Goal: Information Seeking & Learning: Learn about a topic

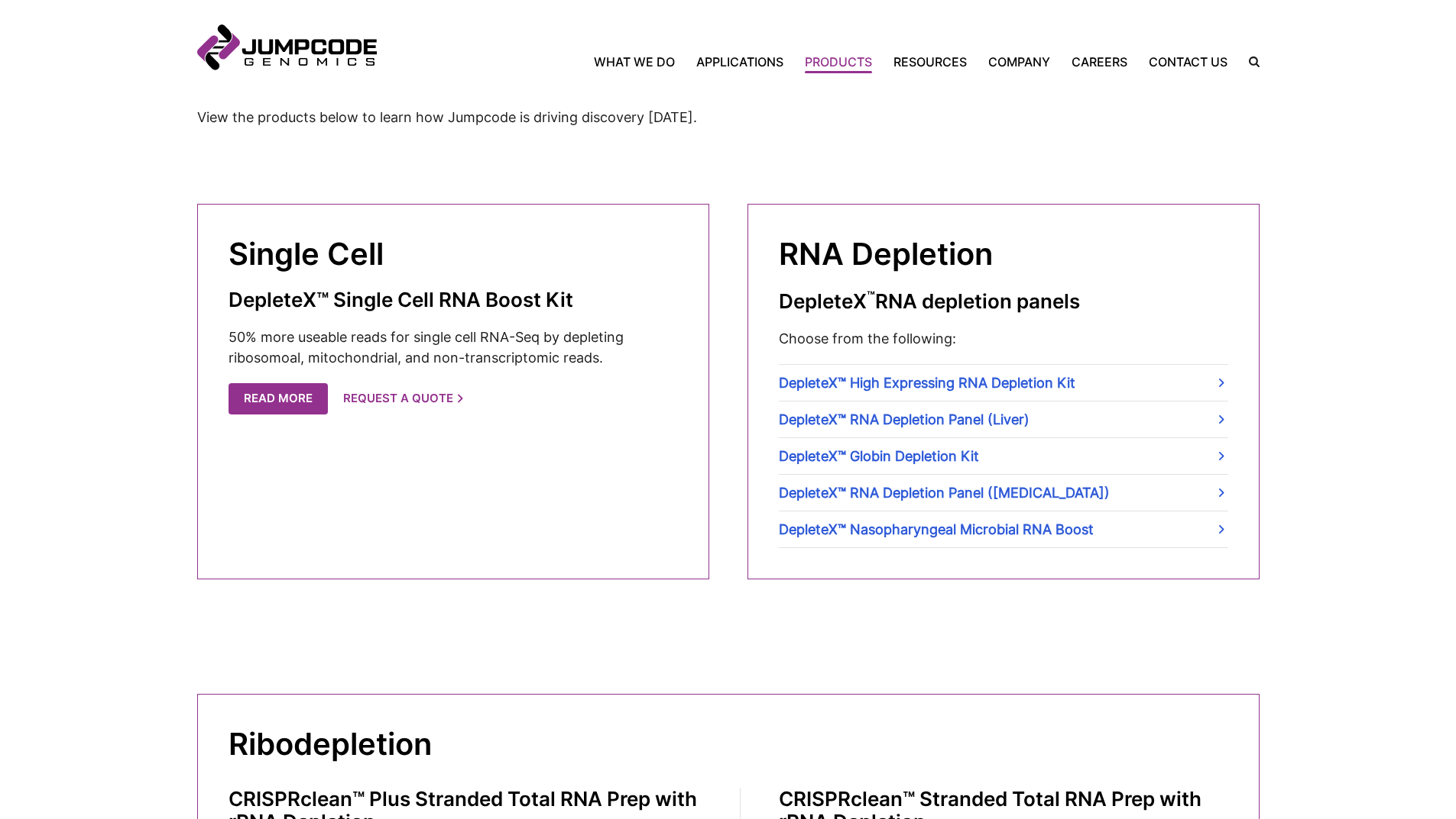
scroll to position [459, 0]
click at [1214, 458] on link "DepleteX™ Globin Depletion Kit" at bounding box center [1003, 457] width 449 height 36
click at [1223, 383] on link "DepleteX™ High Expressing RNA Depletion Kit" at bounding box center [1003, 383] width 449 height 36
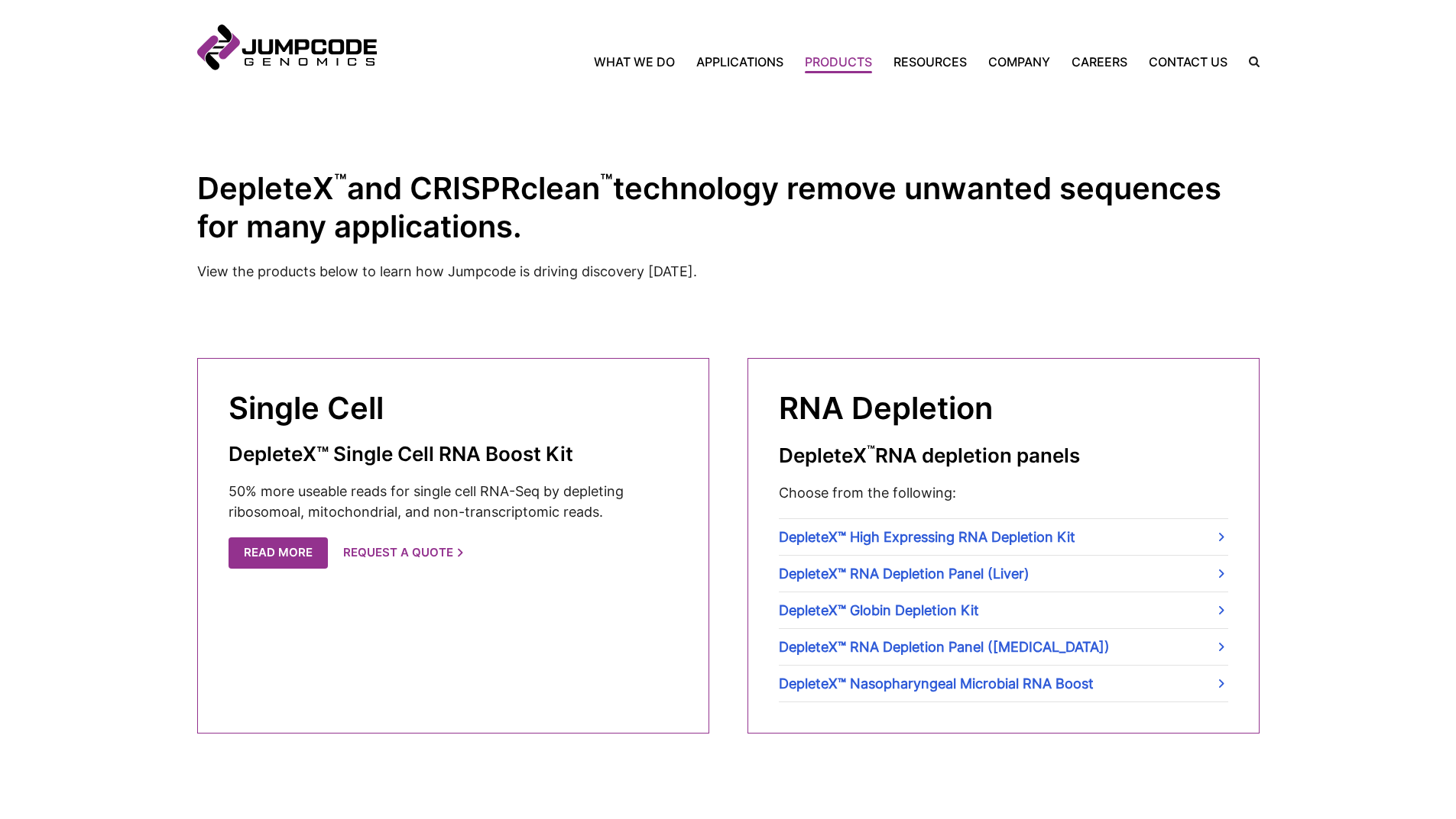
scroll to position [290, 0]
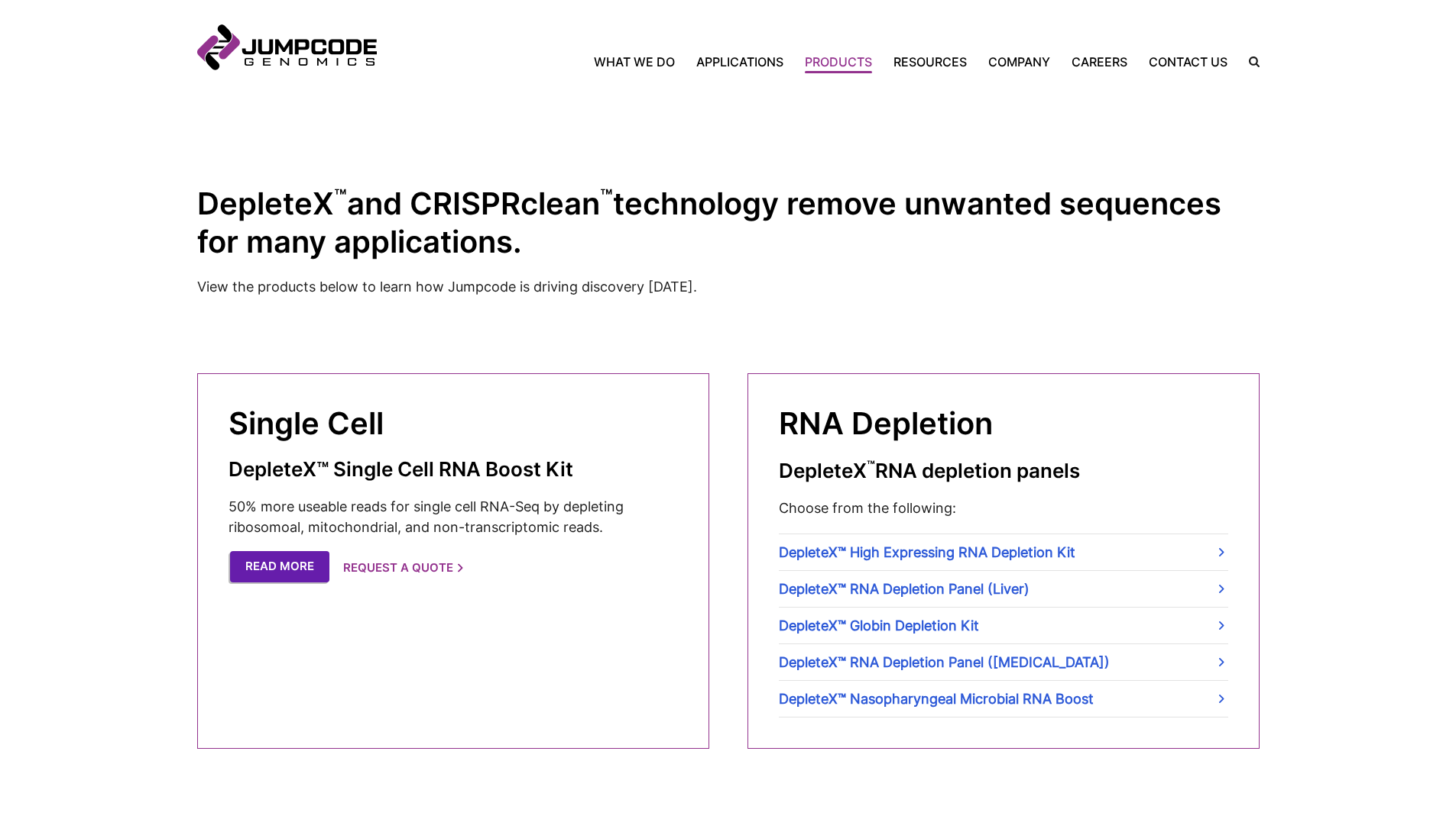
click at [286, 568] on link "Read More" at bounding box center [279, 566] width 99 height 31
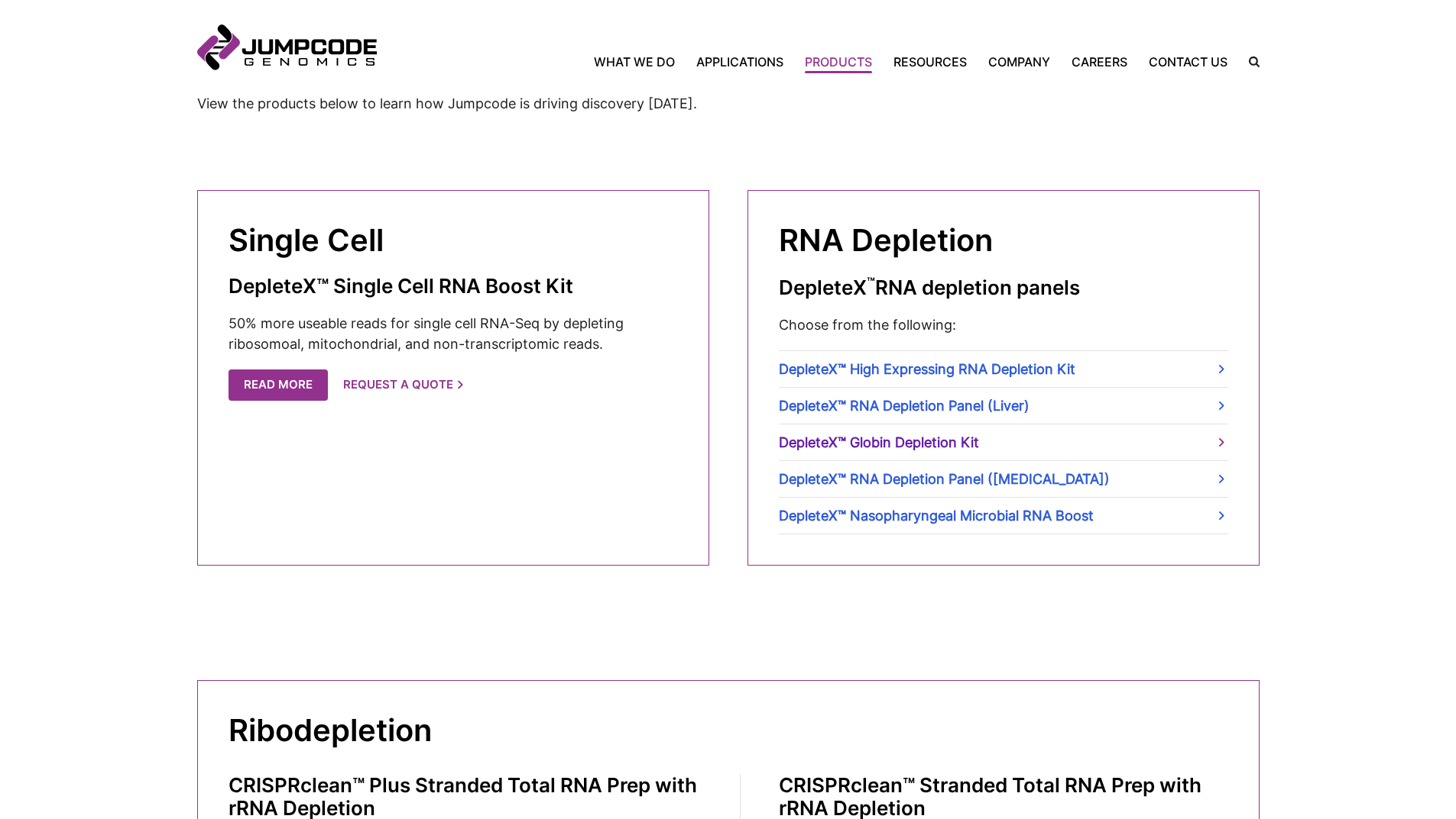
scroll to position [519, 0]
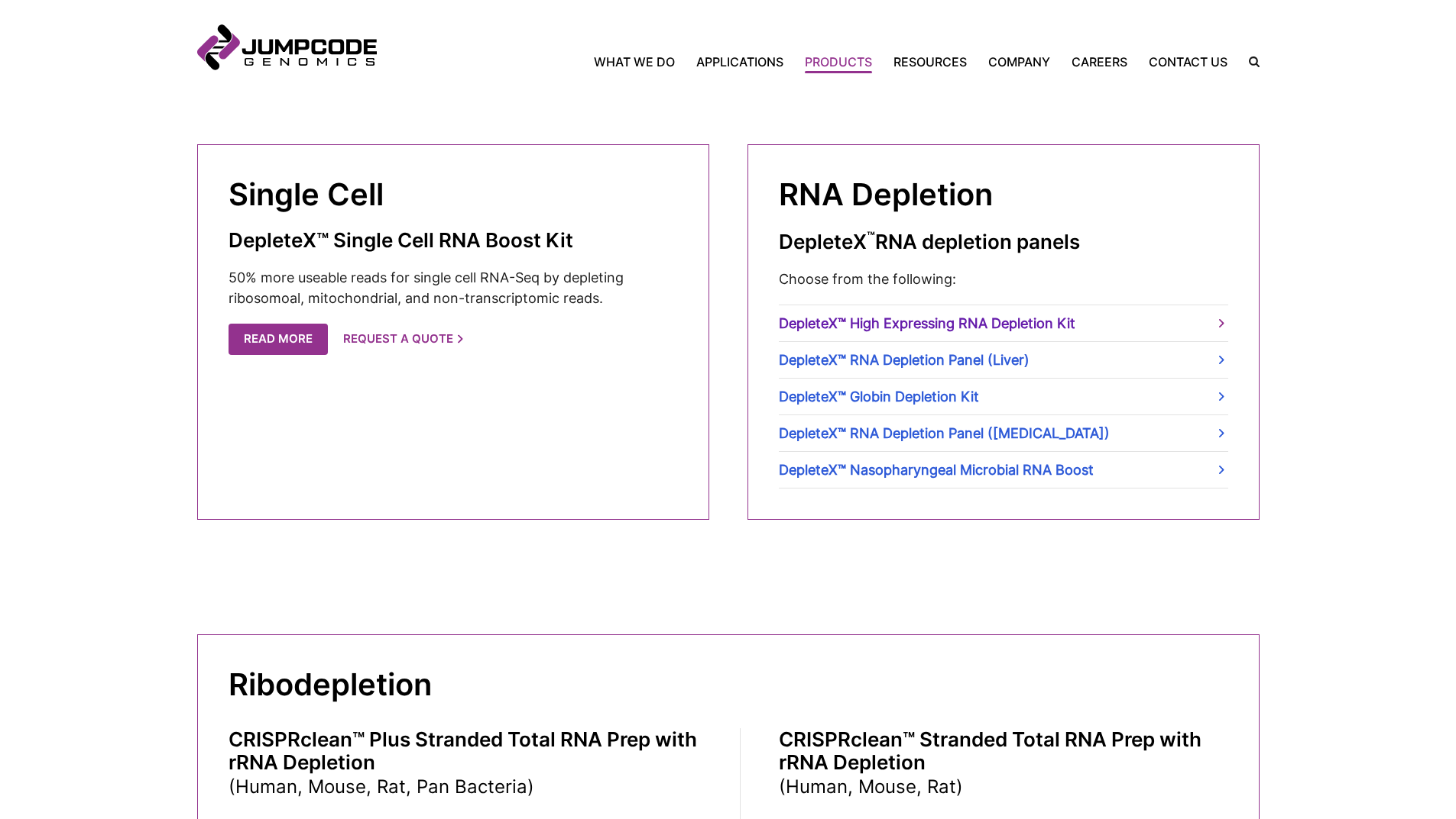
click at [1210, 326] on link "DepleteX™ High Expressing RNA Depletion Kit" at bounding box center [1003, 323] width 449 height 36
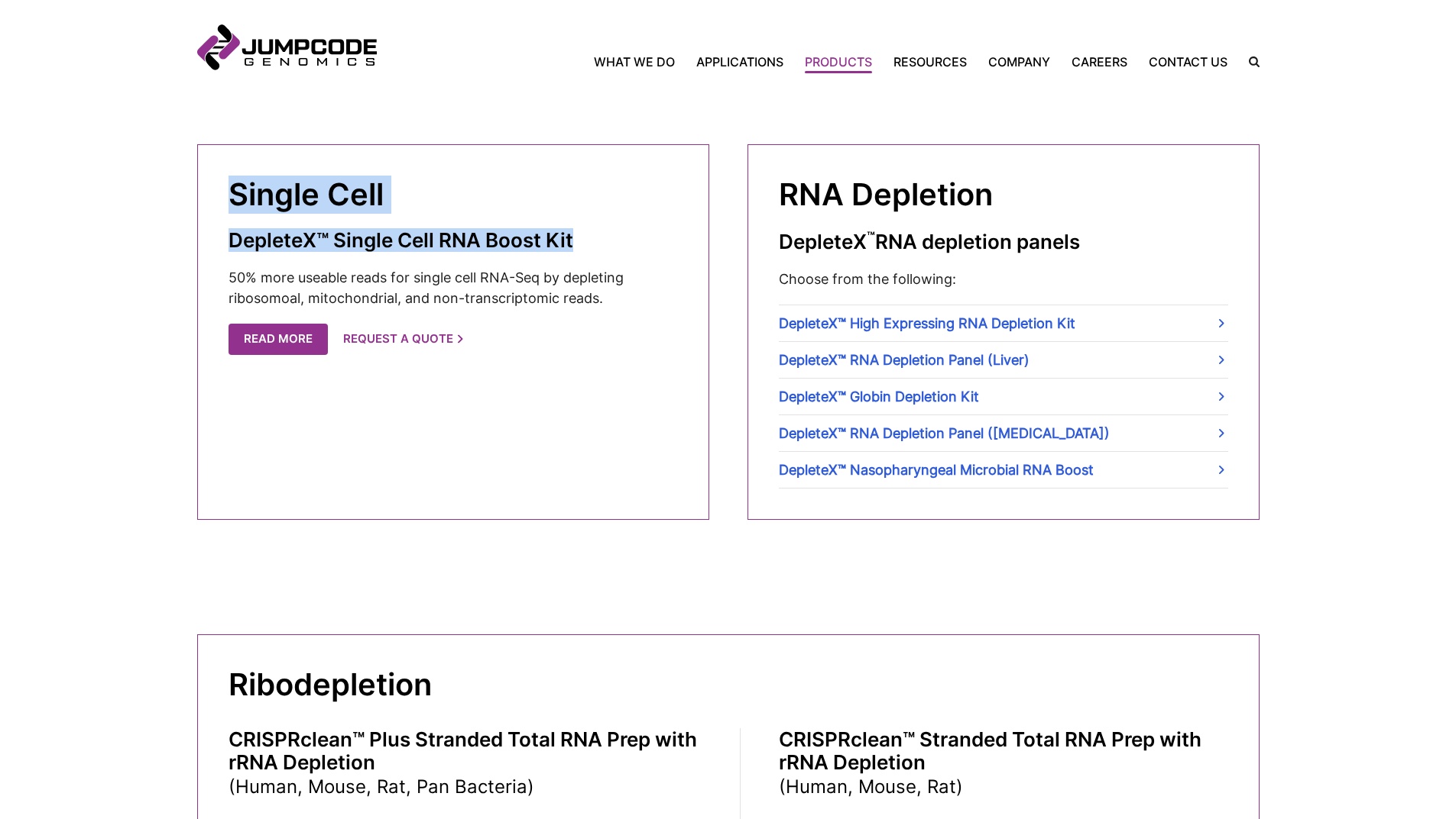
drag, startPoint x: 229, startPoint y: 190, endPoint x: 614, endPoint y: 242, distance: 388.5
click at [614, 242] on cta-box-content "Single Cell DepleteX™ Single Cell RNA Boost Kit 50% more useable reads for sing…" at bounding box center [453, 332] width 449 height 313
copy cta-box-content "Single Cell DepleteX™ Single Cell RNA Boost Kit"
click at [249, 336] on link "Read More" at bounding box center [279, 337] width 99 height 31
click at [952, 318] on link "DepleteX™ High Expressing RNA Depletion Kit" at bounding box center [1003, 323] width 449 height 36
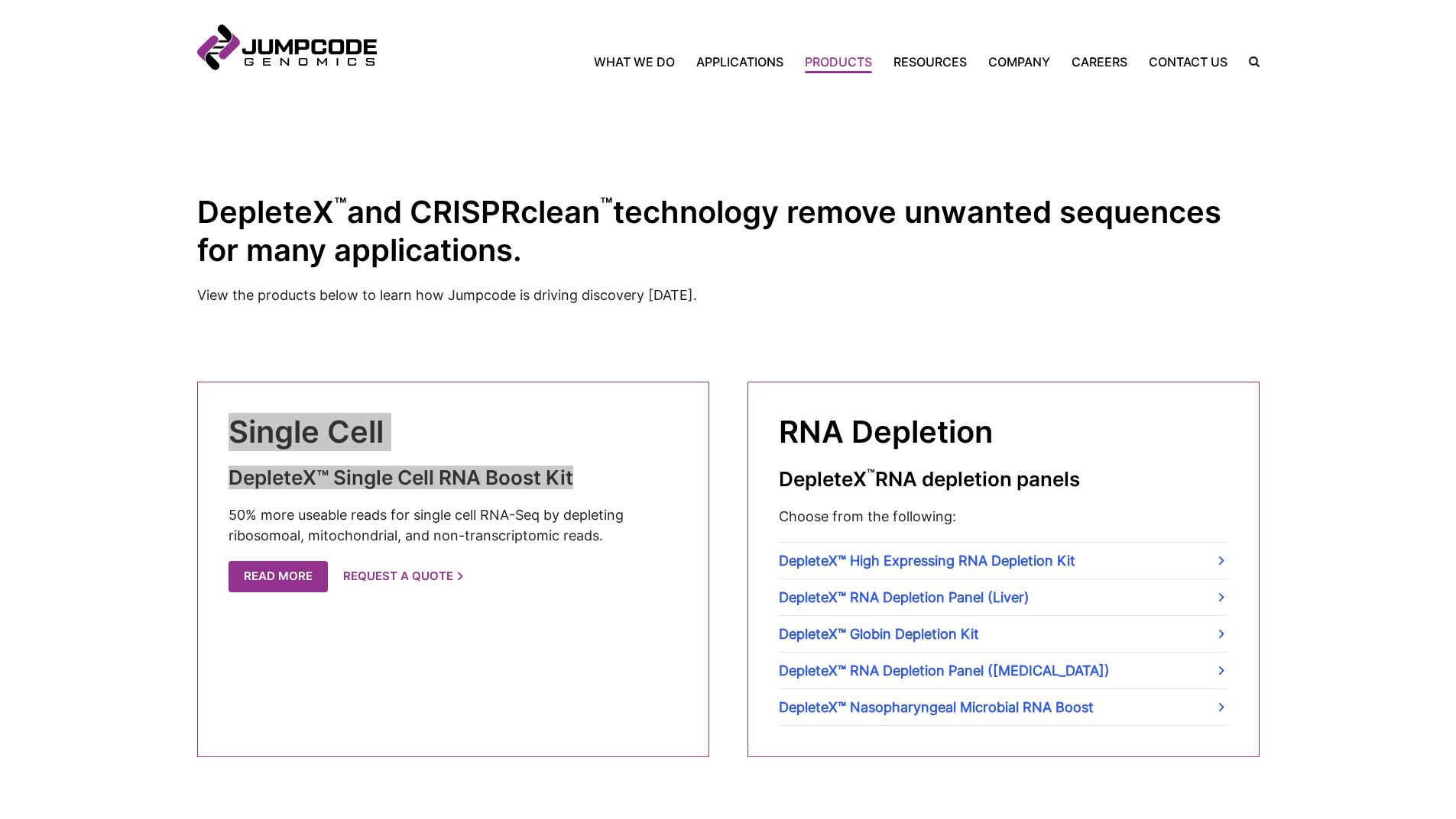
scroll to position [442, 0]
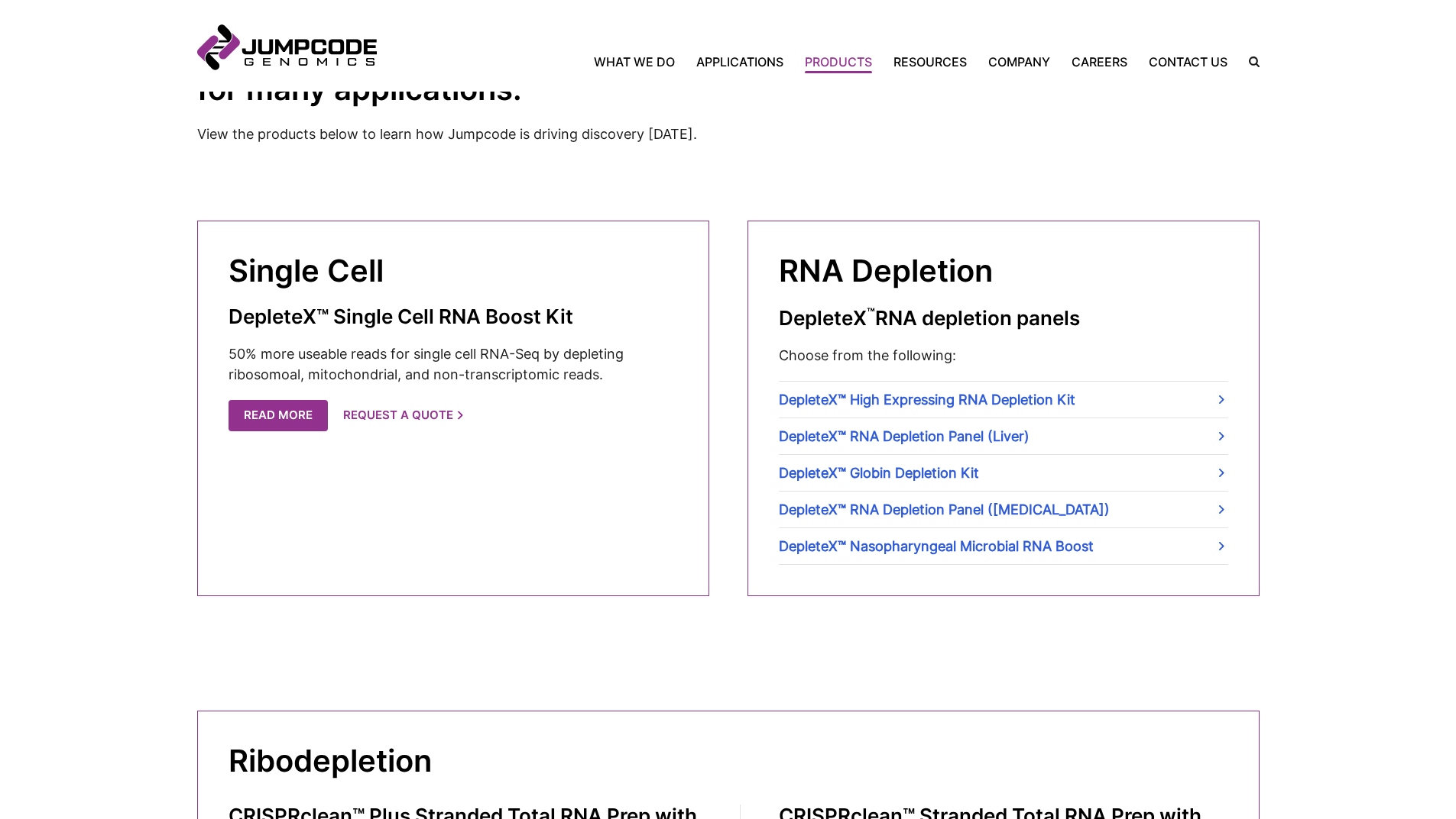
click at [337, 330] on cta-box-content "DepleteX™ Single Cell RNA Boost Kit 50% more useable reads for single cell RNA-…" at bounding box center [453, 345] width 449 height 80
click at [337, 355] on p "50% more useable reads for single cell RNA-Seq by depleting ribosomoal, mitocho…" at bounding box center [453, 364] width 449 height 42
click at [262, 416] on link "Read More" at bounding box center [279, 413] width 99 height 31
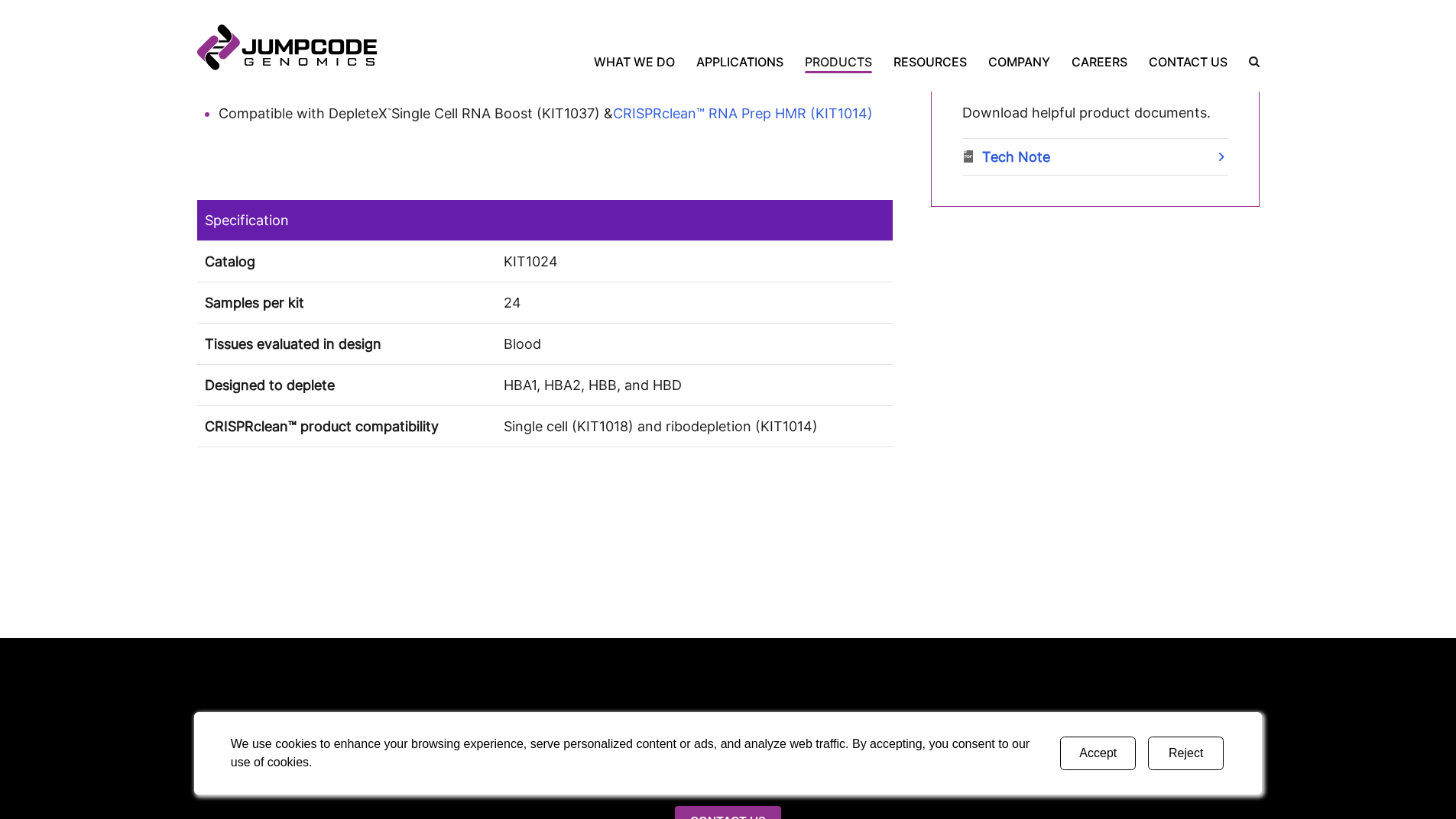
scroll to position [916, 0]
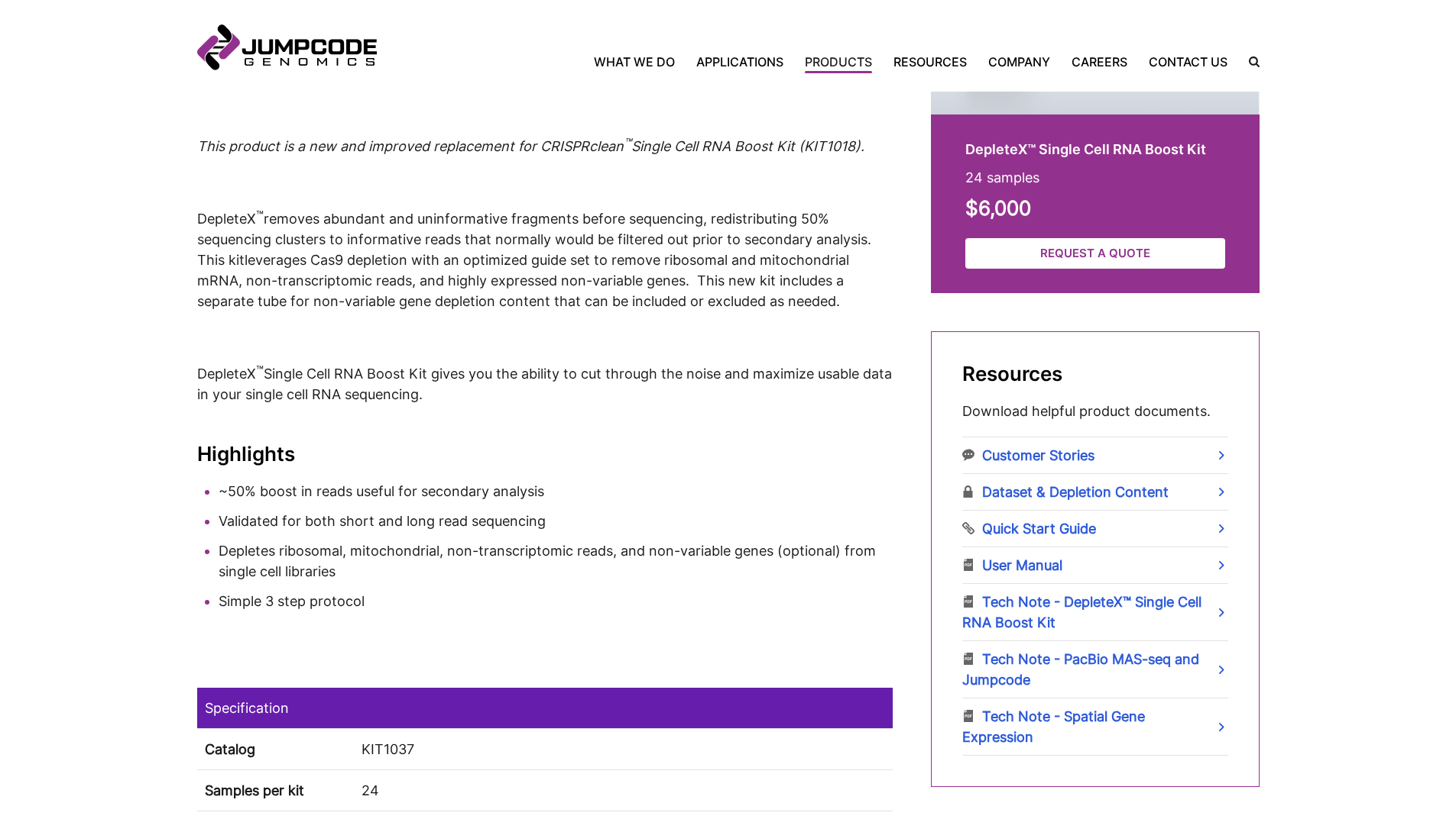
scroll to position [610, 0]
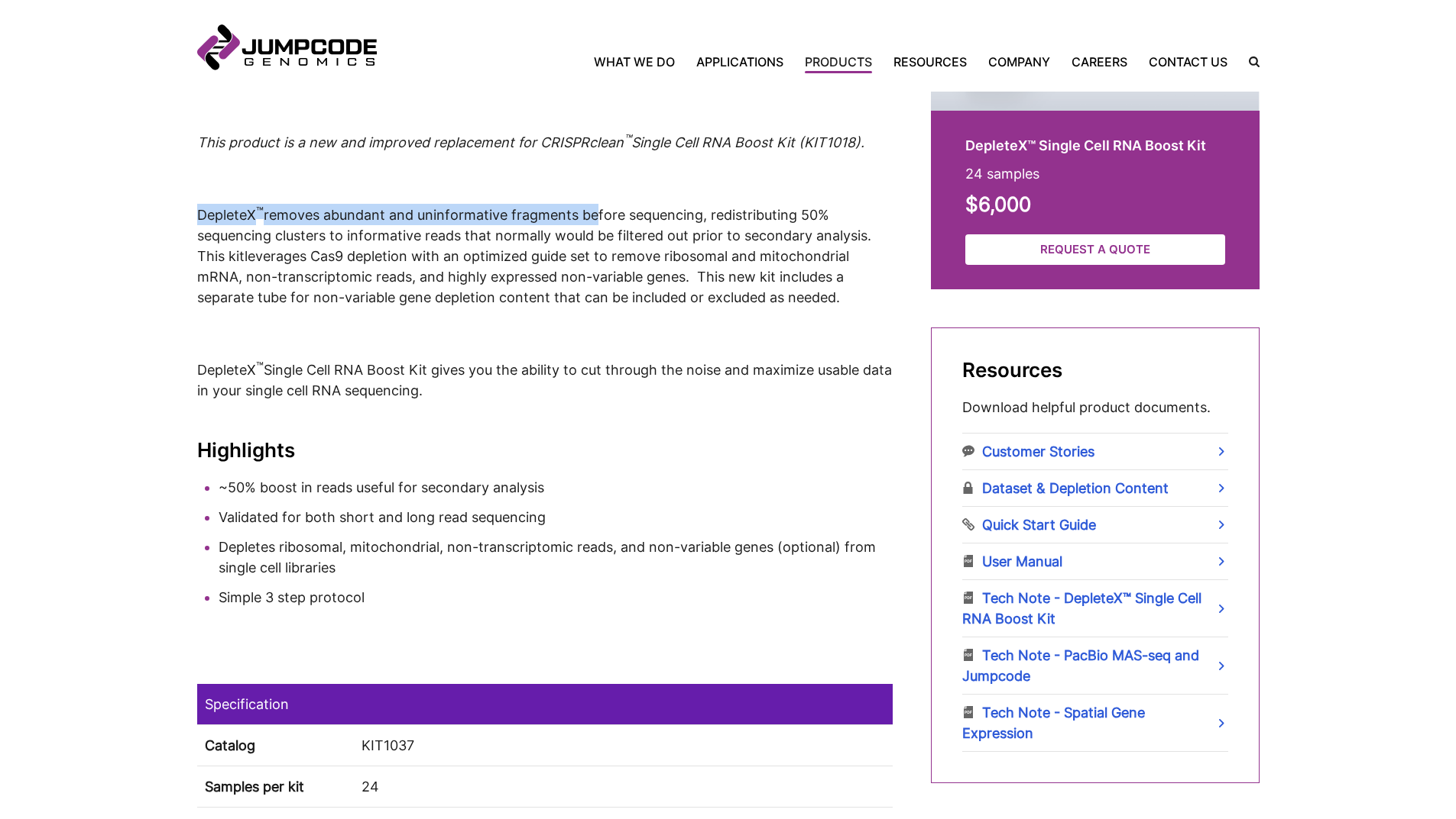
drag, startPoint x: 196, startPoint y: 213, endPoint x: 595, endPoint y: 212, distance: 399.0
click at [595, 212] on p "DepleteX ™ removes abundant and uninformative fragments before sequencing, redi…" at bounding box center [545, 256] width 696 height 104
click at [584, 222] on span "DepleteX ™ removes abundant and uninformative fragments before sequencing, redi…" at bounding box center [536, 235] width 678 height 57
click at [461, 240] on span "DepleteX ™ removes abundant and uninformative fragments before sequencing, redi…" at bounding box center [536, 235] width 678 height 57
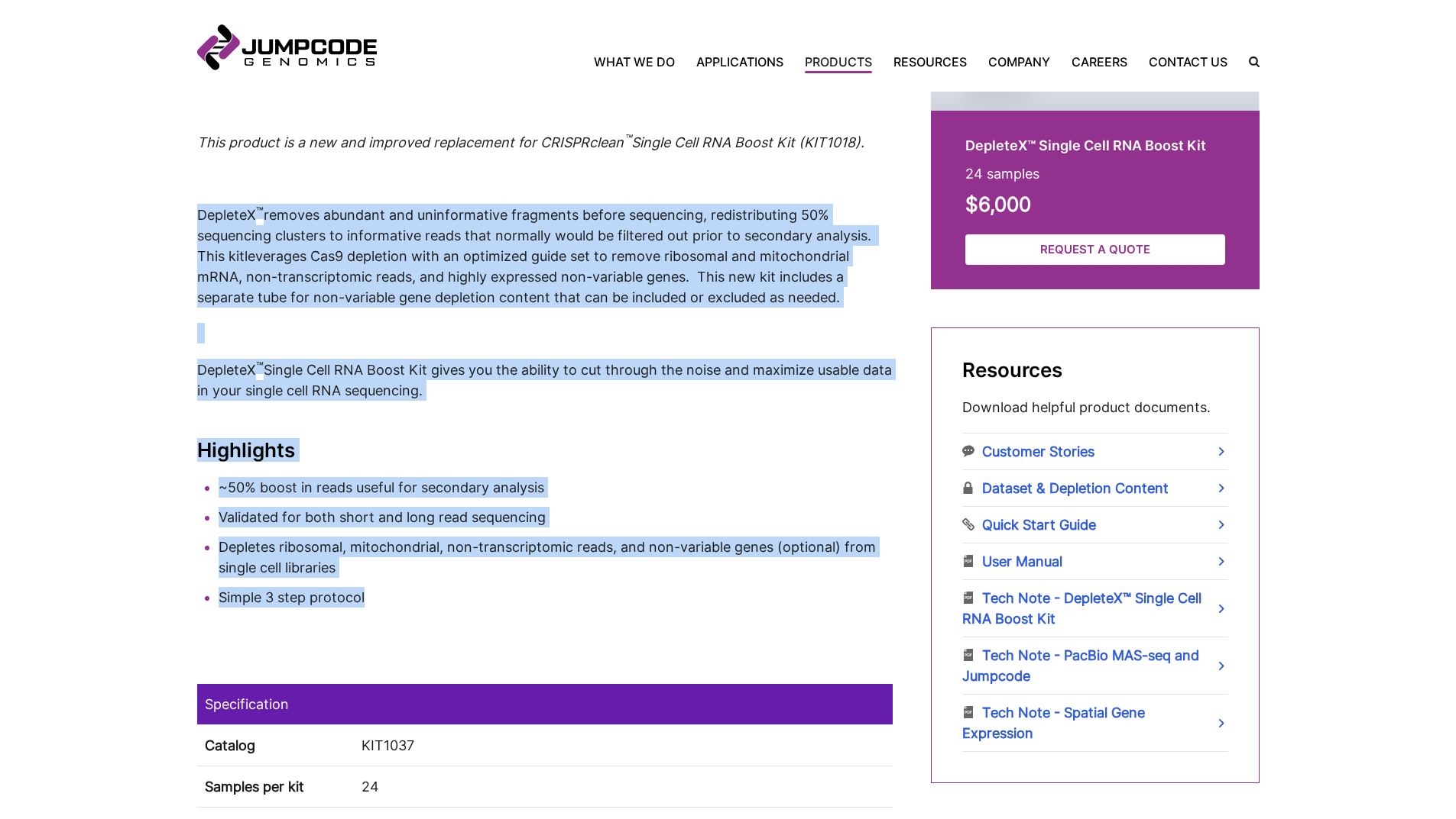
drag, startPoint x: 198, startPoint y: 213, endPoint x: 514, endPoint y: 650, distance: 539.3
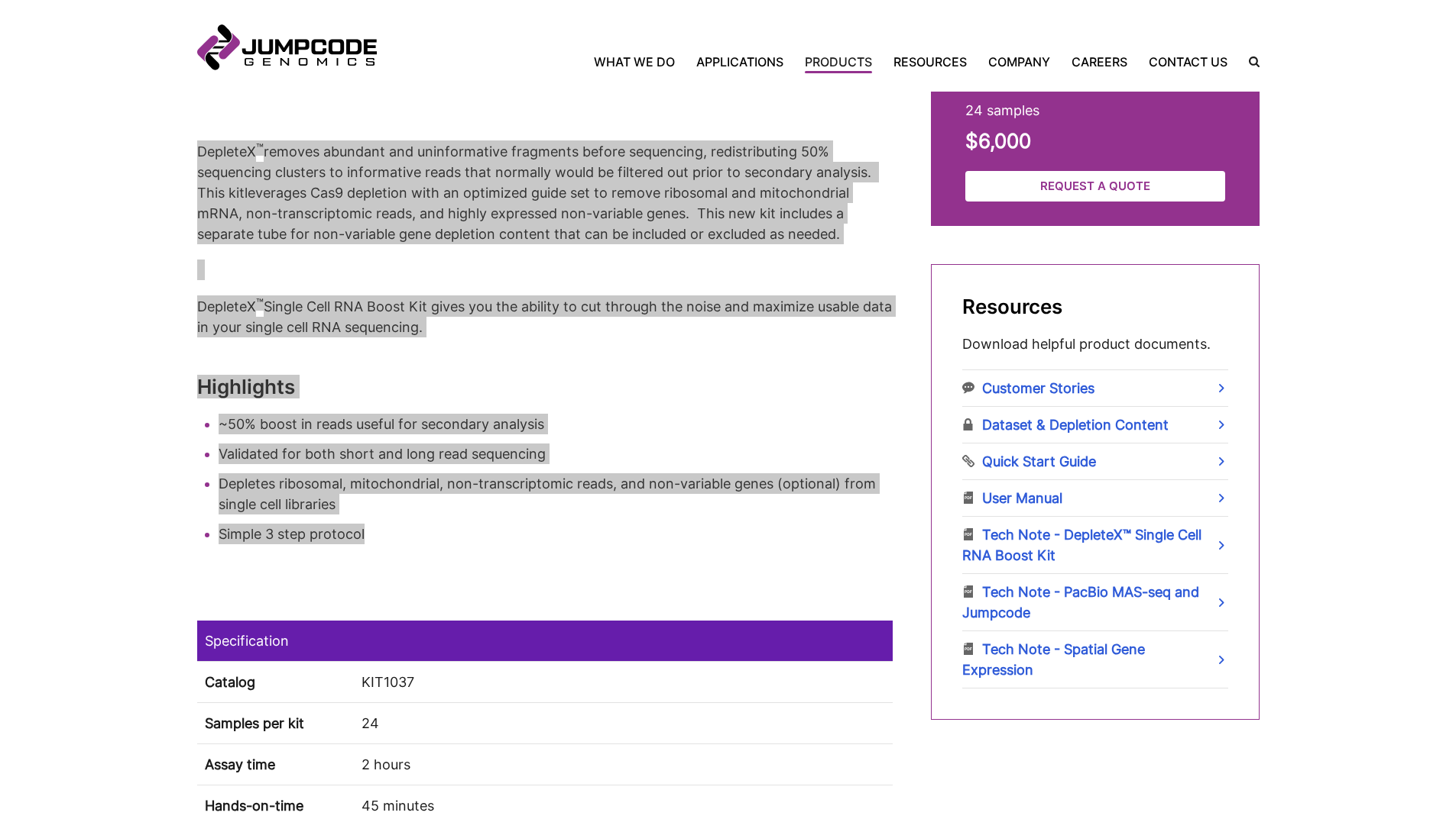
scroll to position [459, 0]
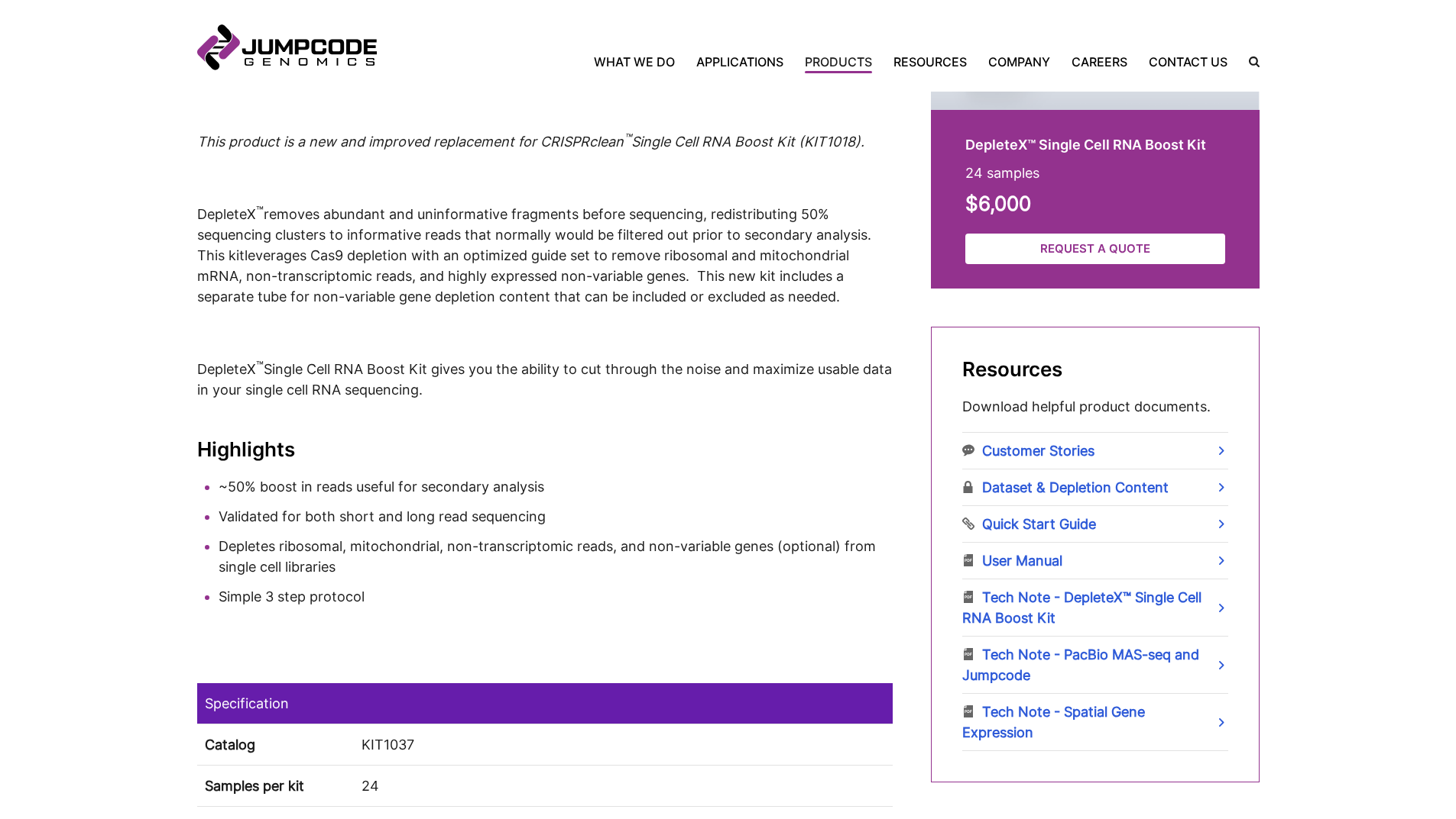
scroll to position [610, 0]
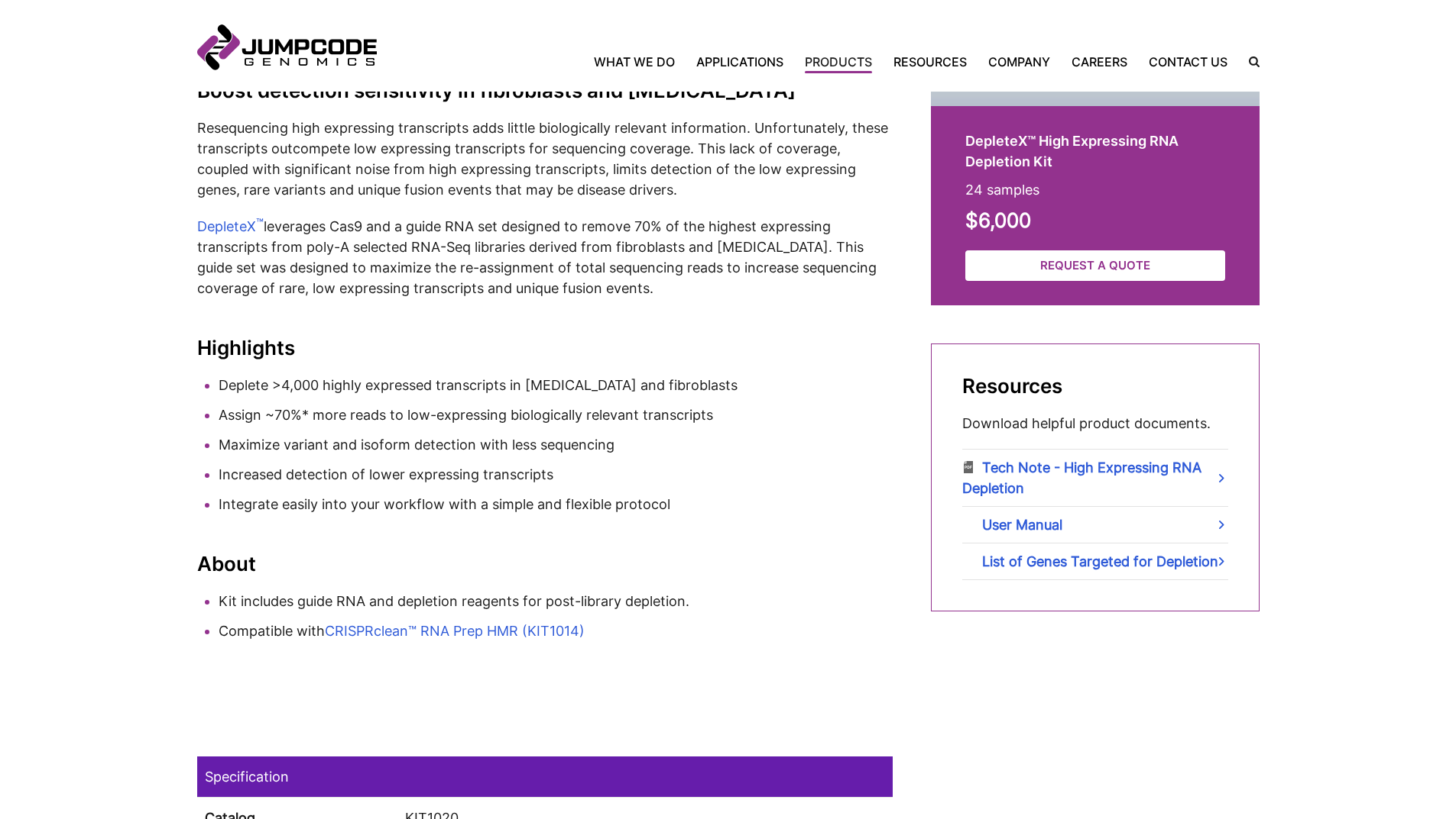
scroll to position [610, 0]
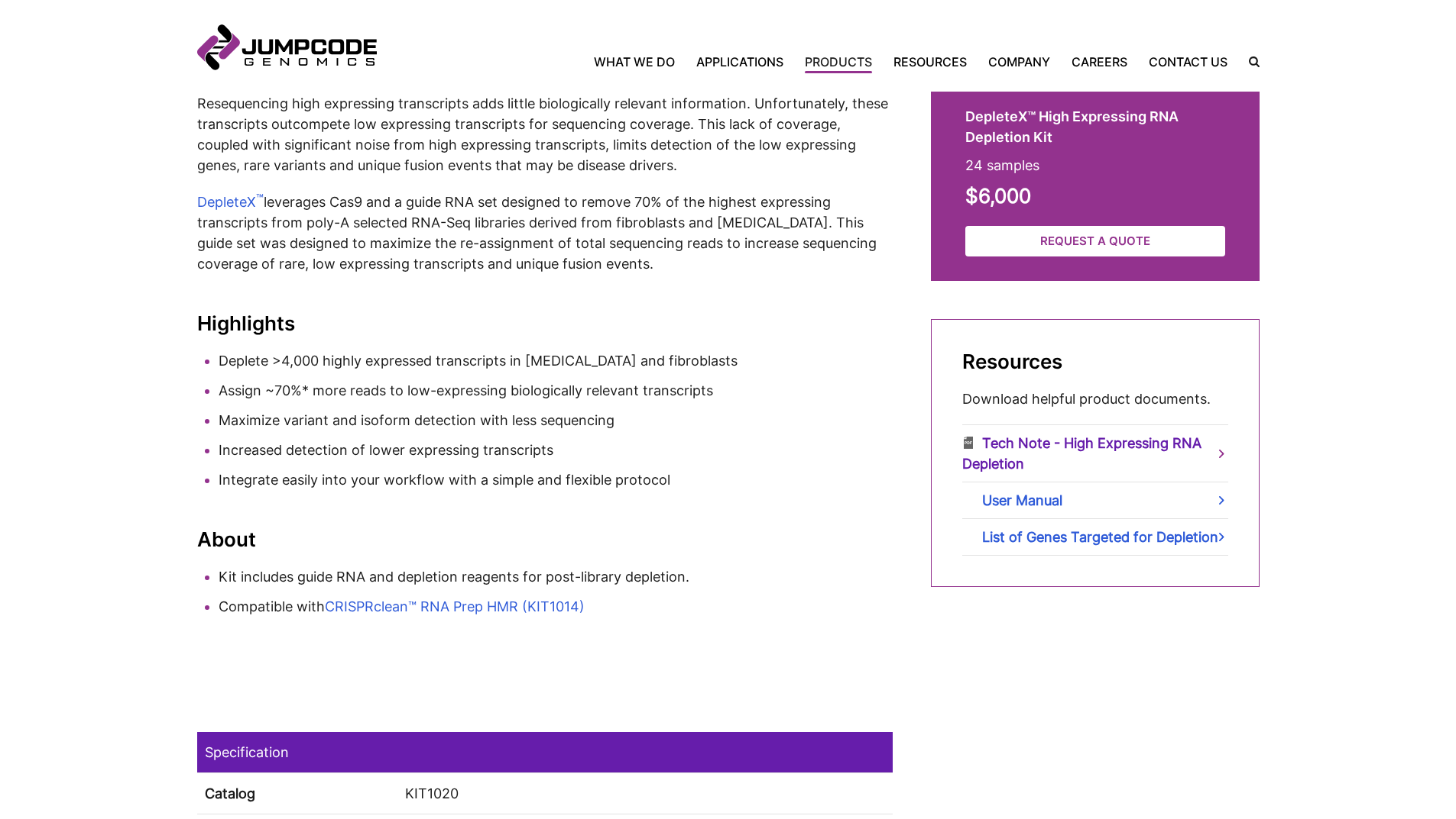
click at [1008, 441] on link "Tech Note - High Expressing RNA Depletion" at bounding box center [1094, 453] width 266 height 57
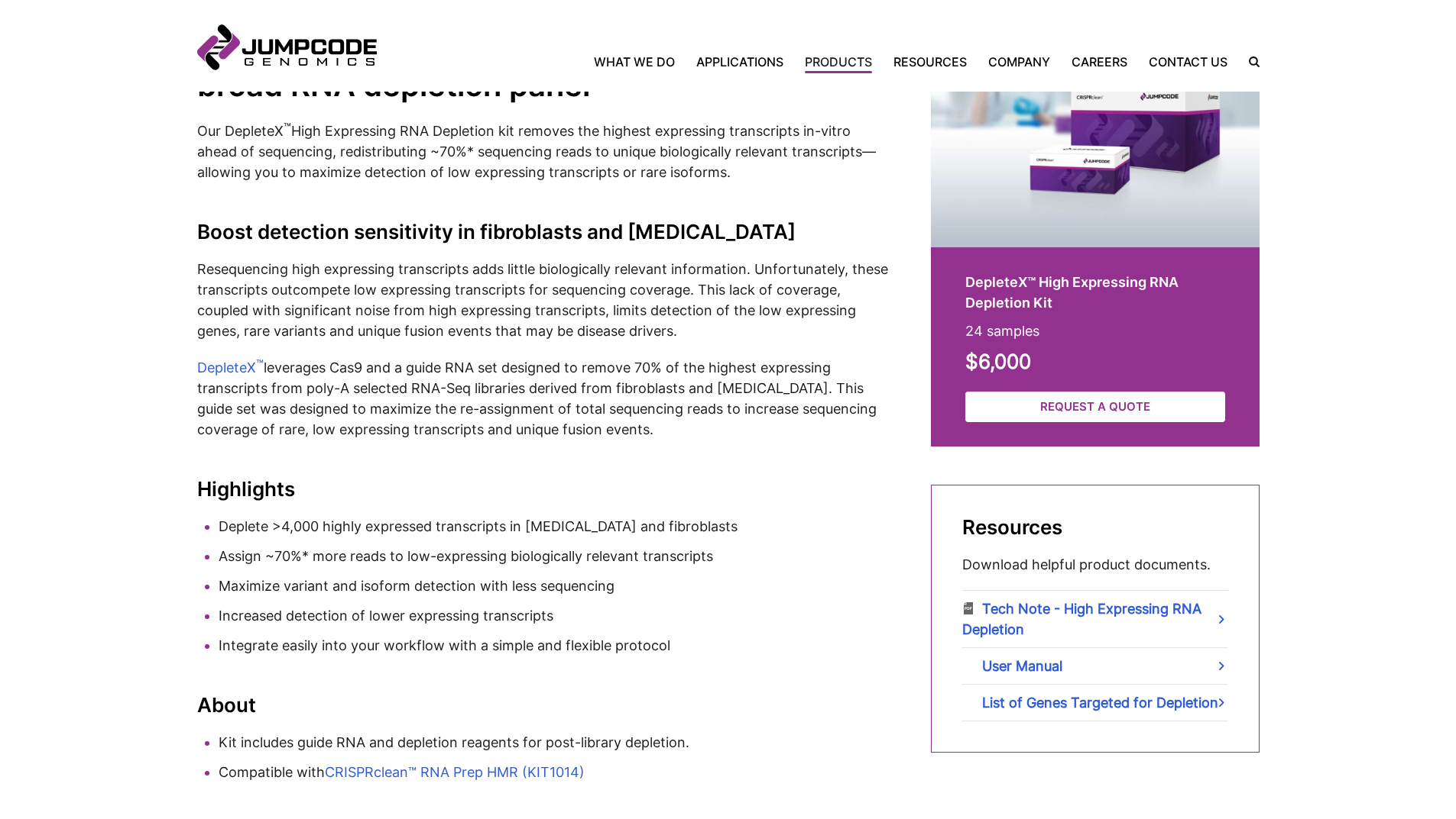
scroll to position [459, 0]
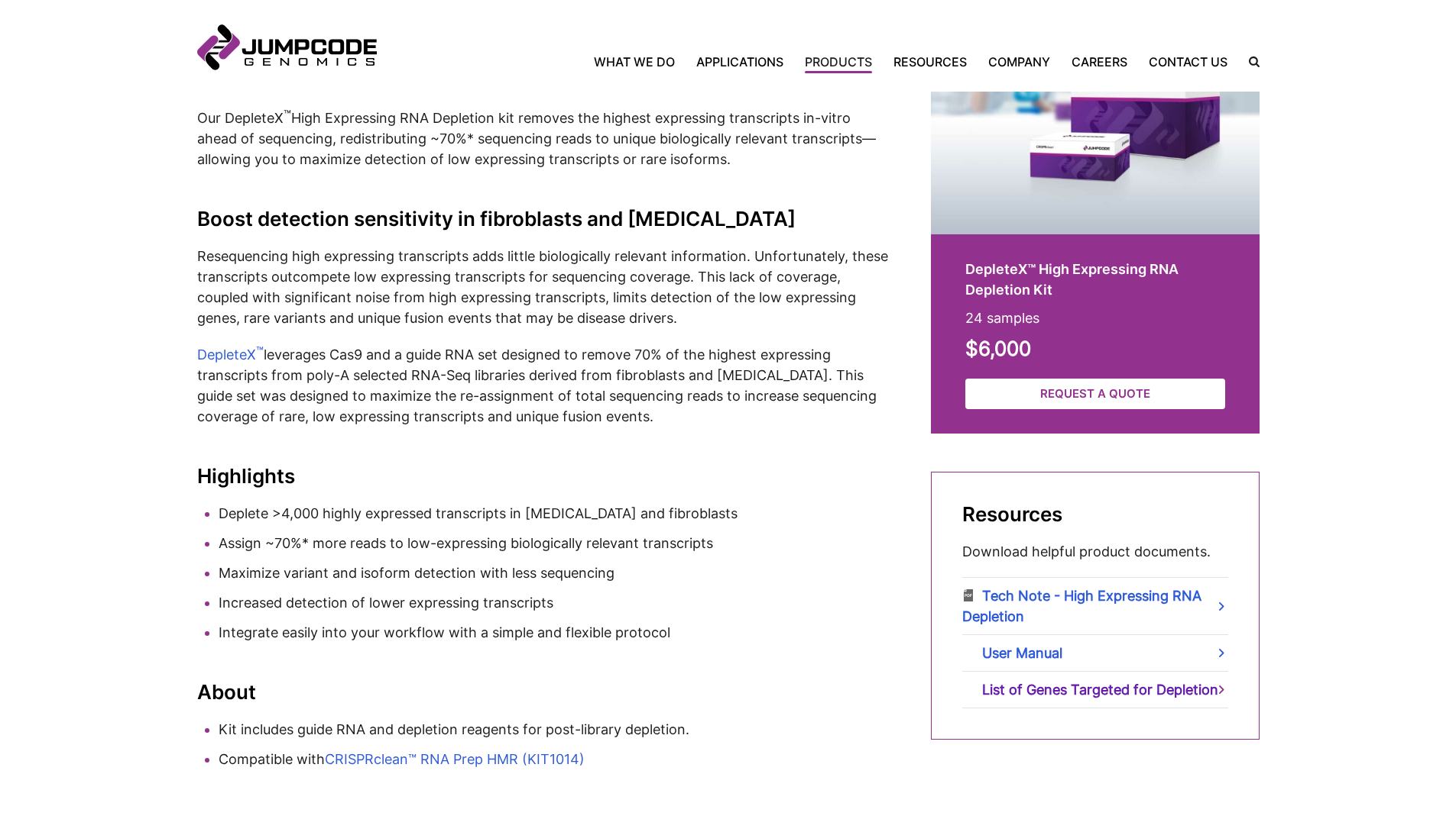
click at [1075, 687] on link "List of Genes Targeted for Depletion" at bounding box center [1094, 690] width 266 height 36
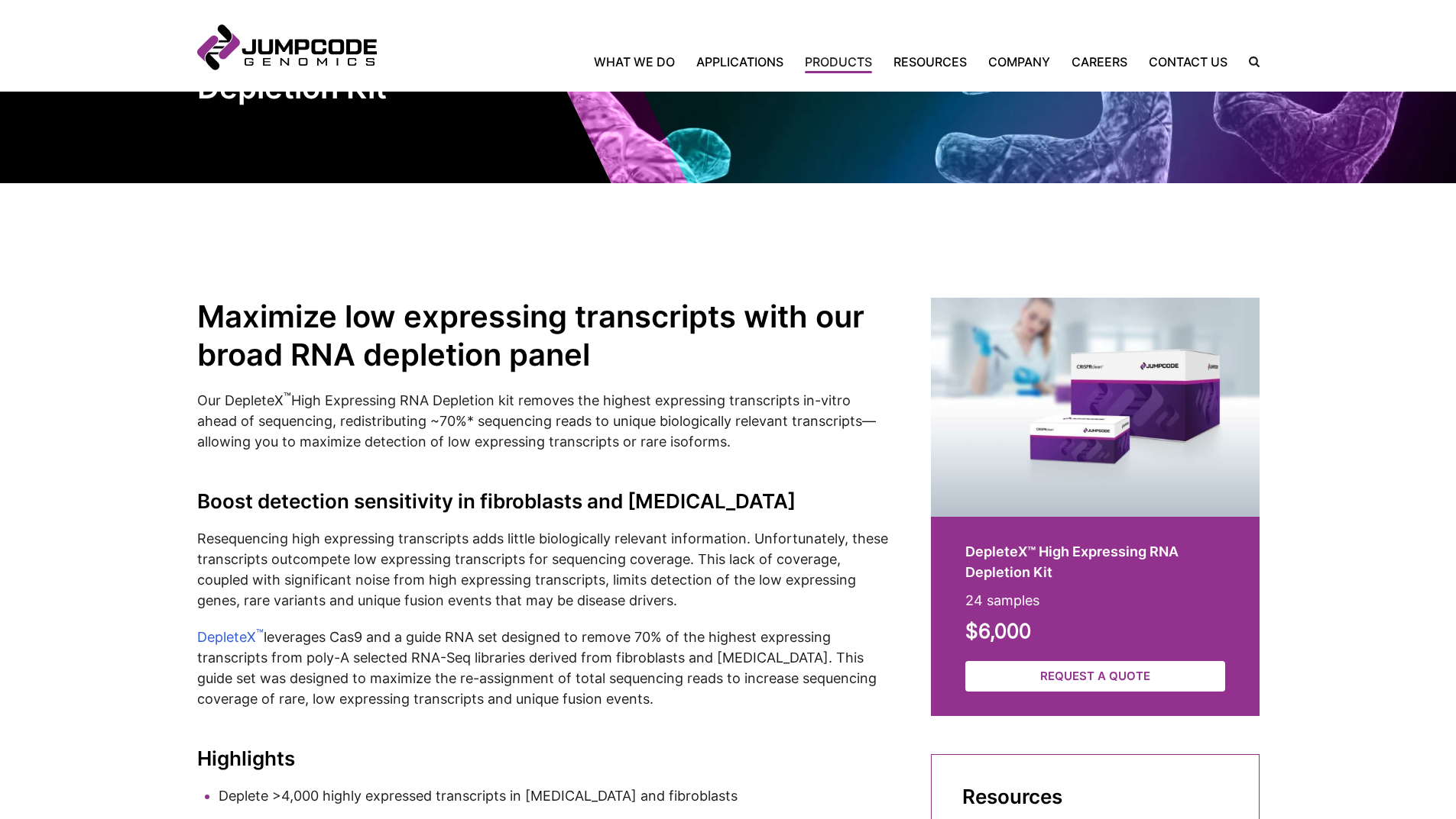
scroll to position [0, 0]
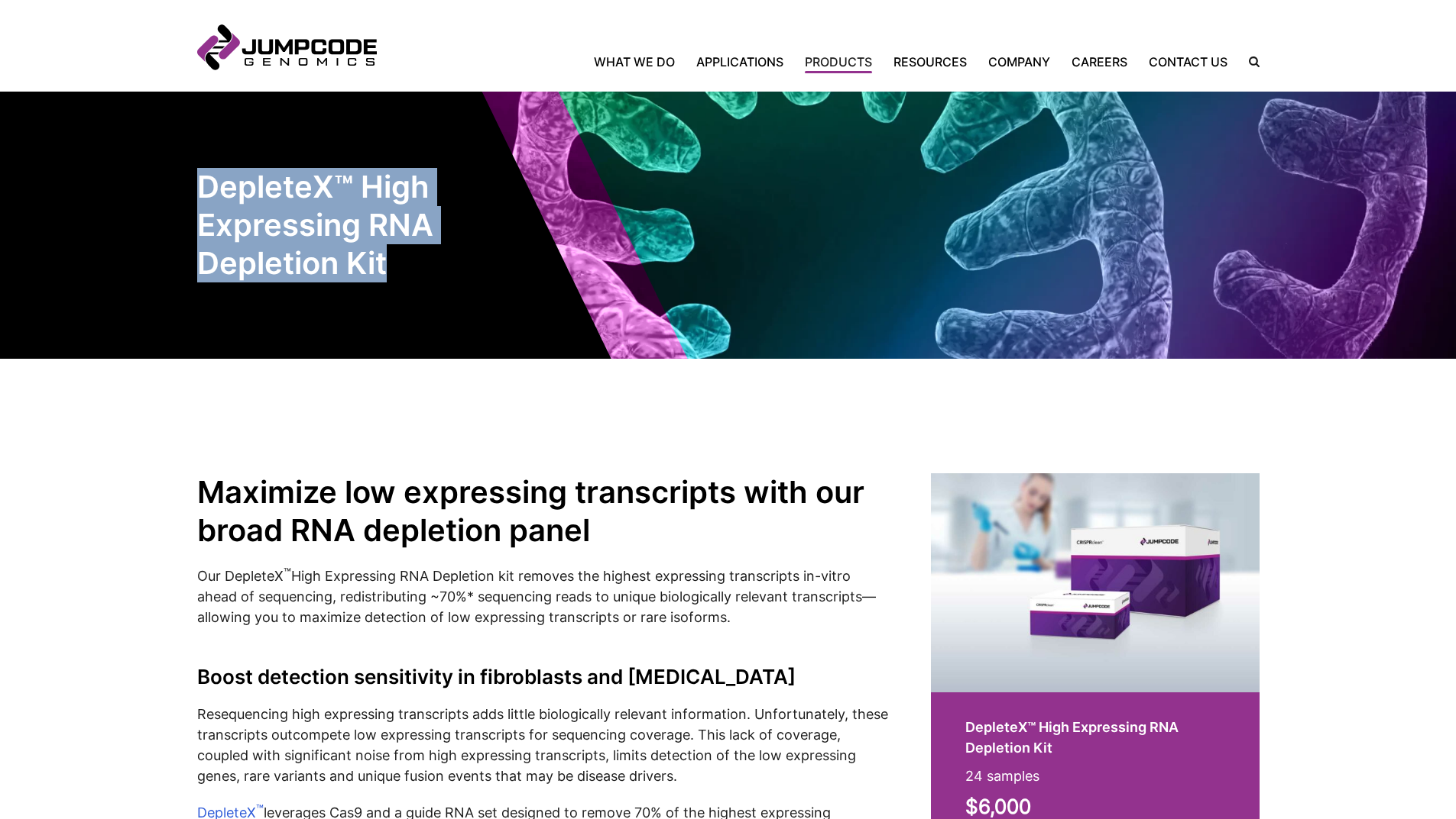
drag, startPoint x: 204, startPoint y: 187, endPoint x: 404, endPoint y: 269, distance: 216.2
click at [404, 269] on h1 "DepleteX™ High Expressing RNA Depletion Kit" at bounding box center [334, 225] width 275 height 115
copy h1 "DepleteX™ High Expressing RNA Depletion Kit"
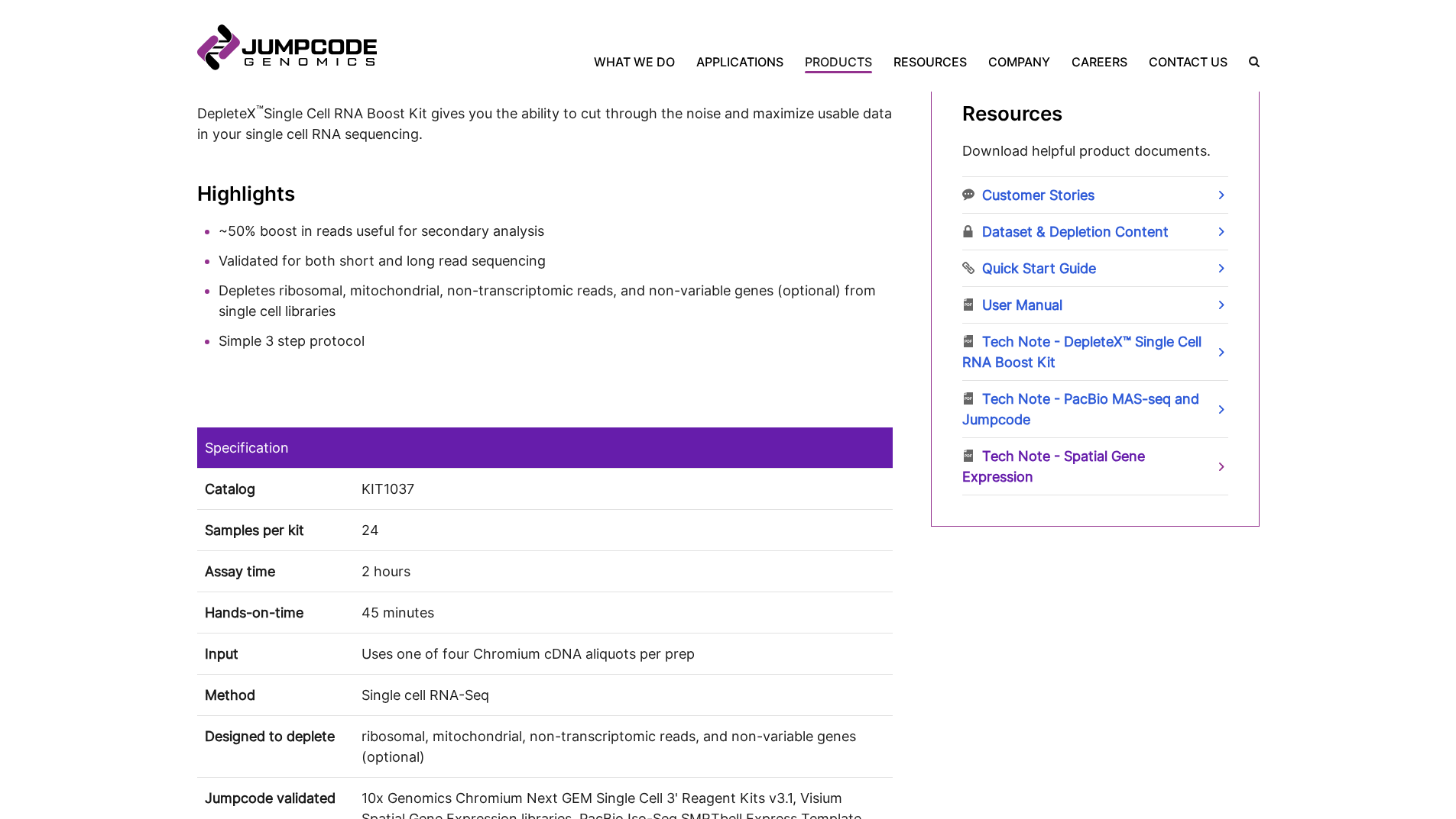
scroll to position [840, 0]
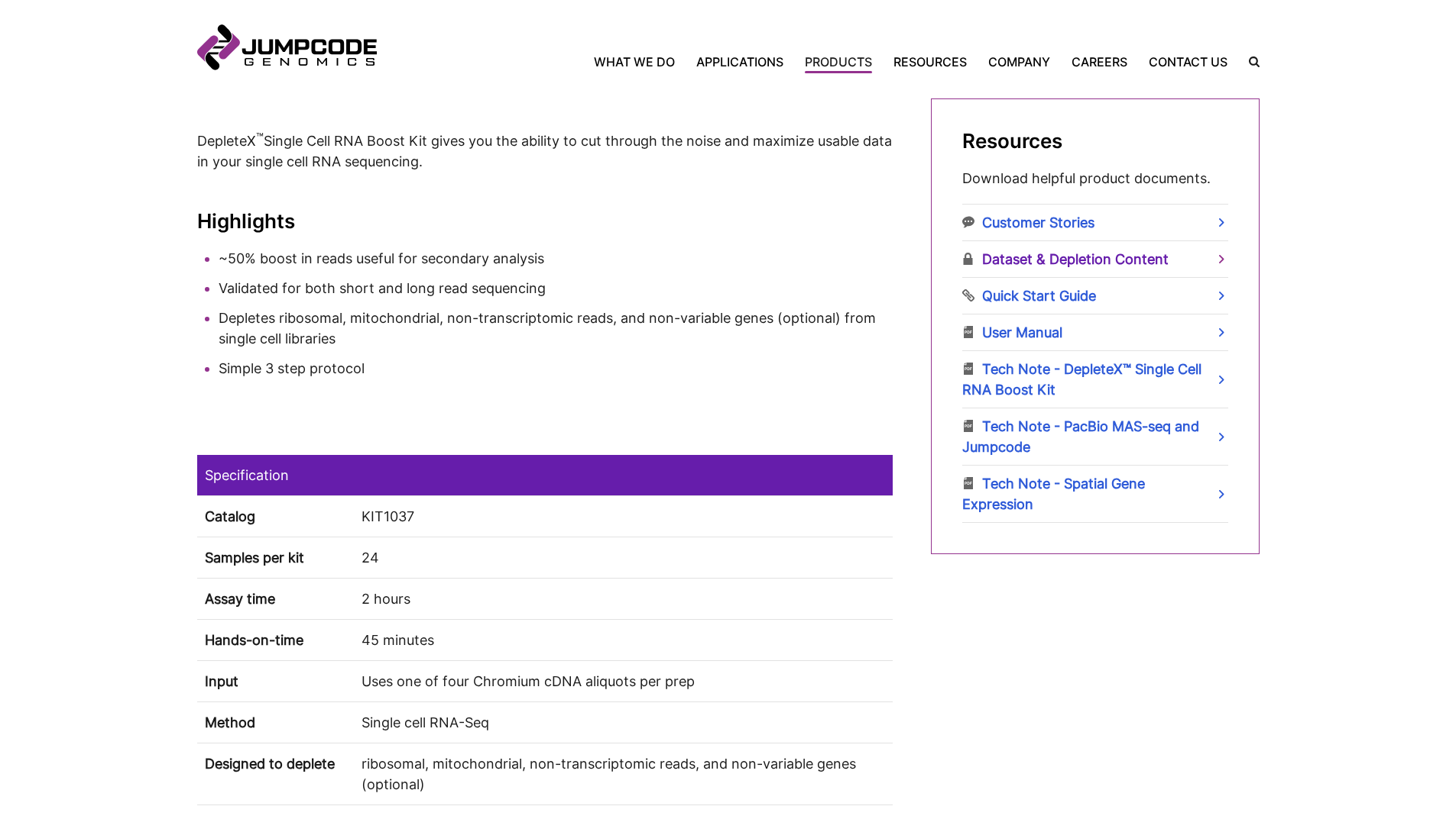
click at [1065, 266] on link "Dataset & Depletion Content" at bounding box center [1094, 259] width 266 height 36
click at [1215, 260] on link "Dataset & Depletion Content" at bounding box center [1094, 259] width 266 height 36
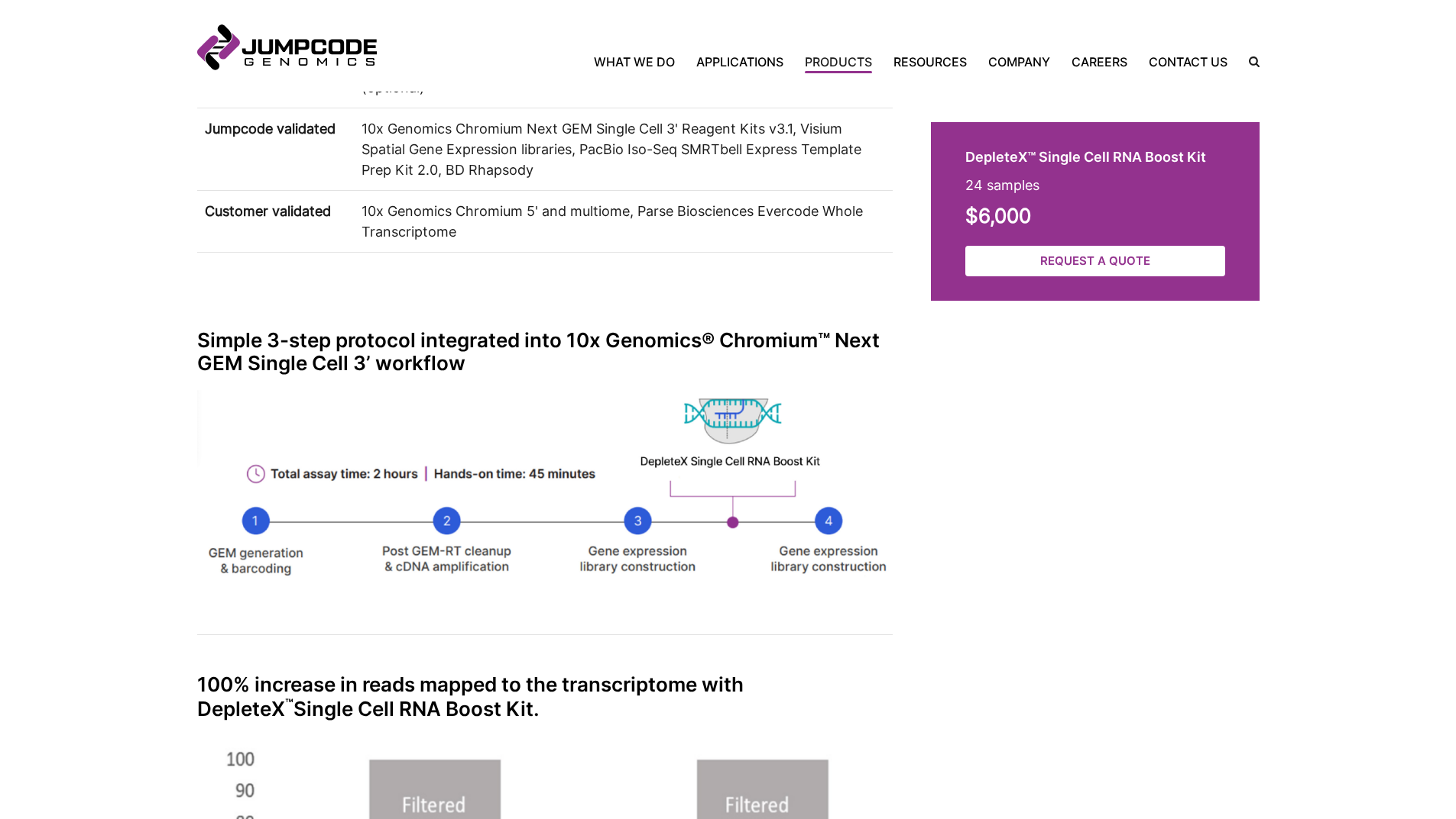
scroll to position [1680, 0]
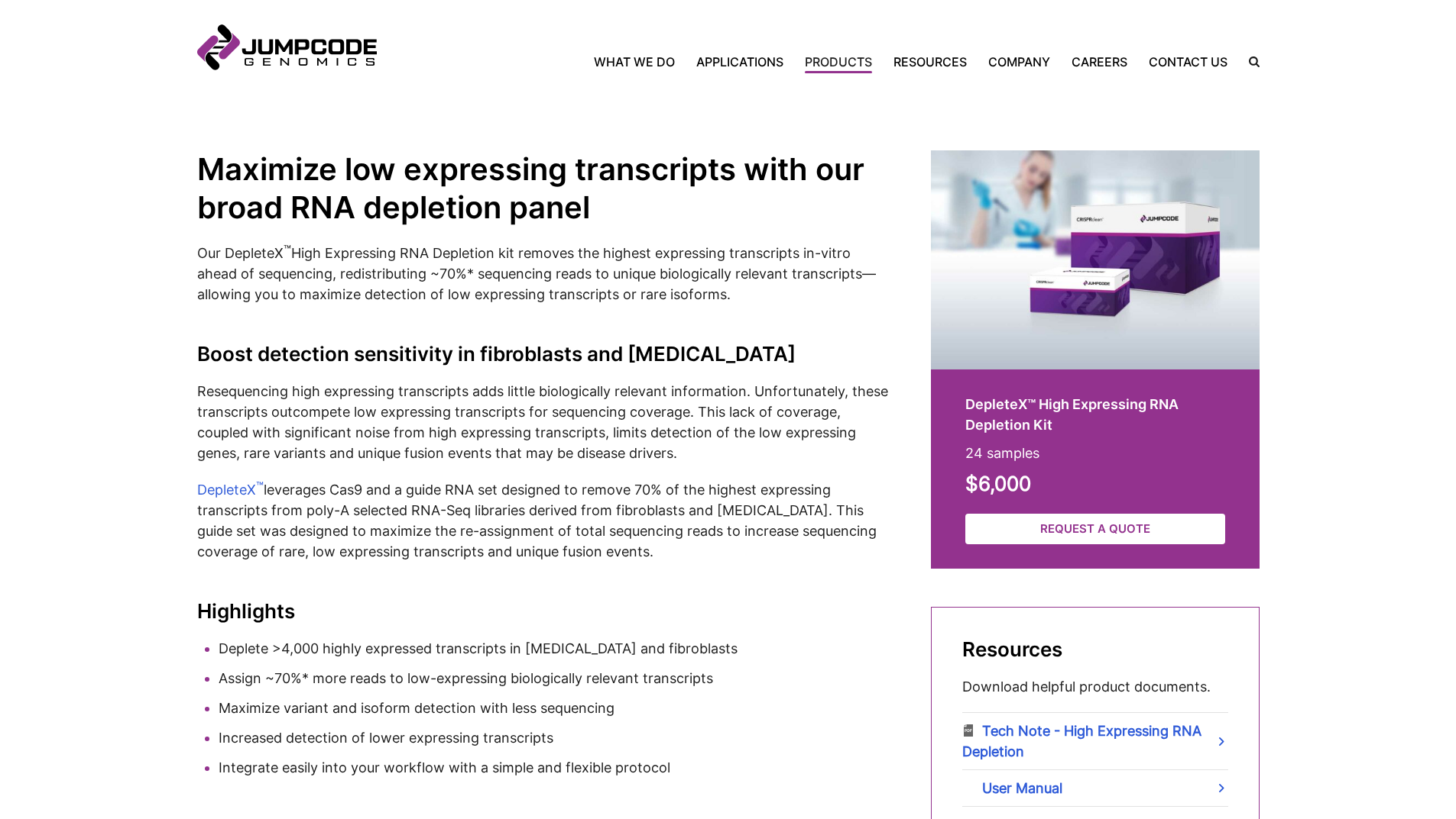
scroll to position [313, 0]
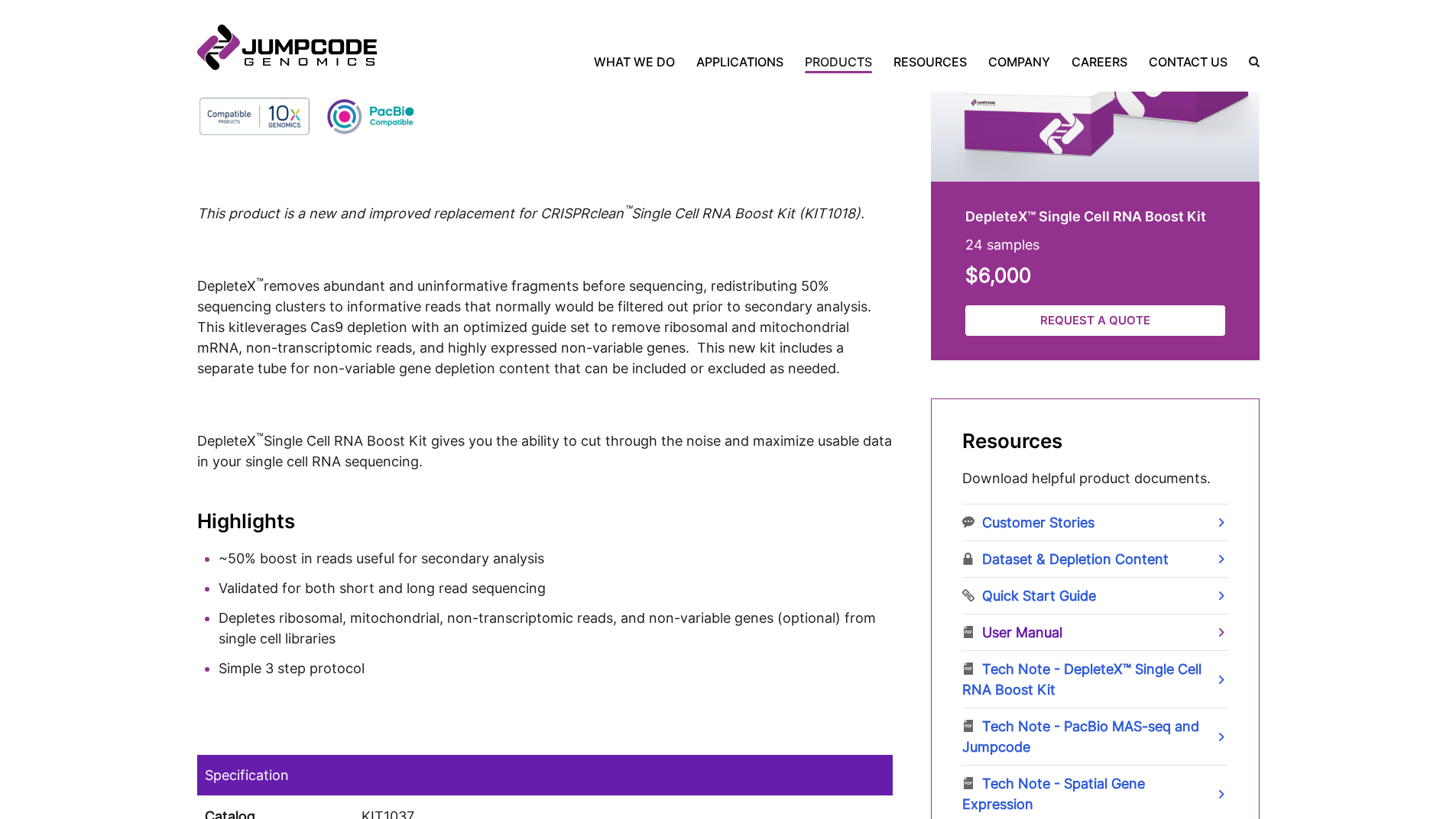
scroll to position [687, 0]
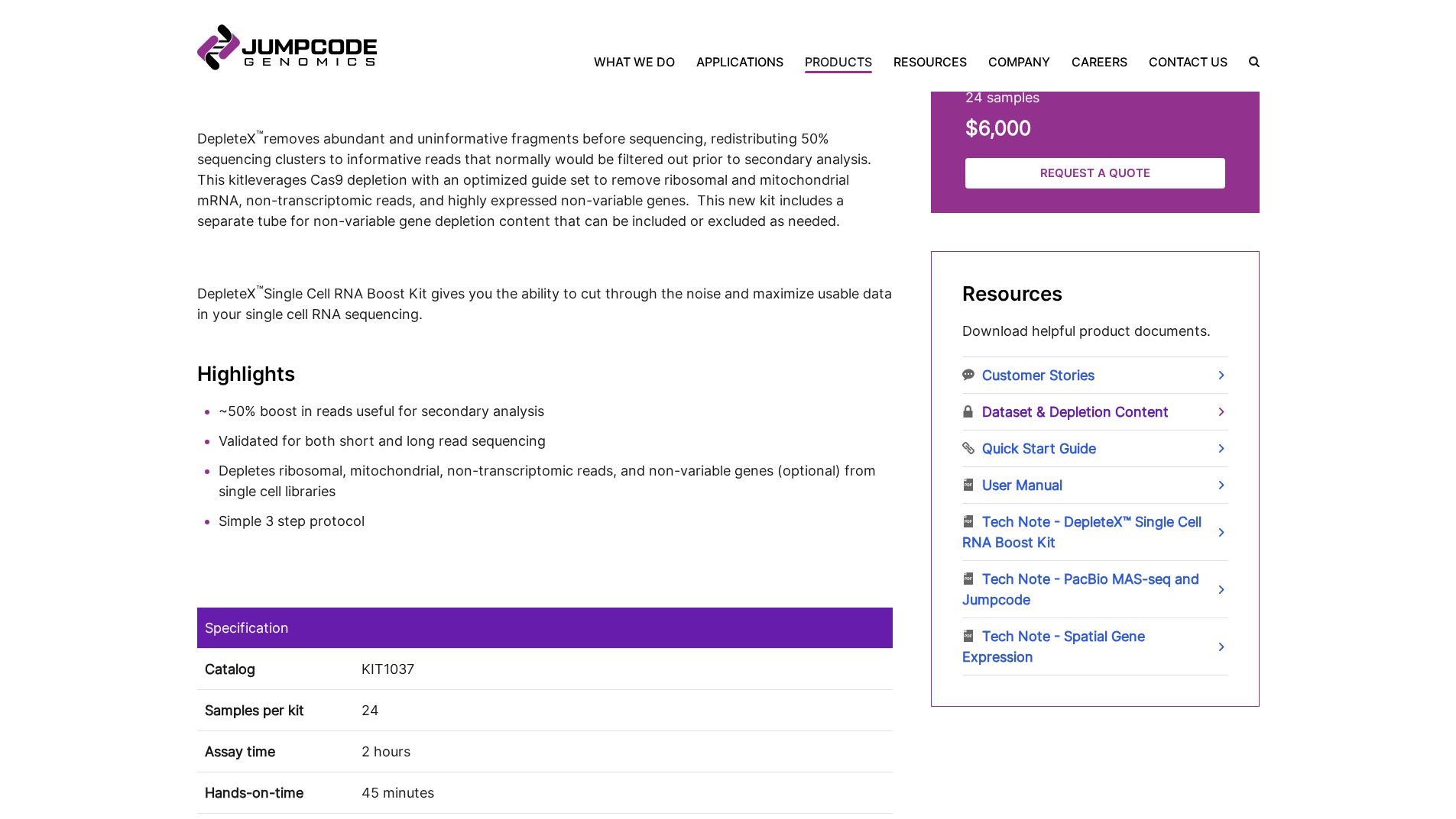
click at [1205, 416] on link "Dataset & Depletion Content" at bounding box center [1094, 412] width 266 height 36
click at [1139, 488] on link "User Manual" at bounding box center [1094, 485] width 266 height 36
